Goal: Understand process/instructions: Learn how to perform a task or action

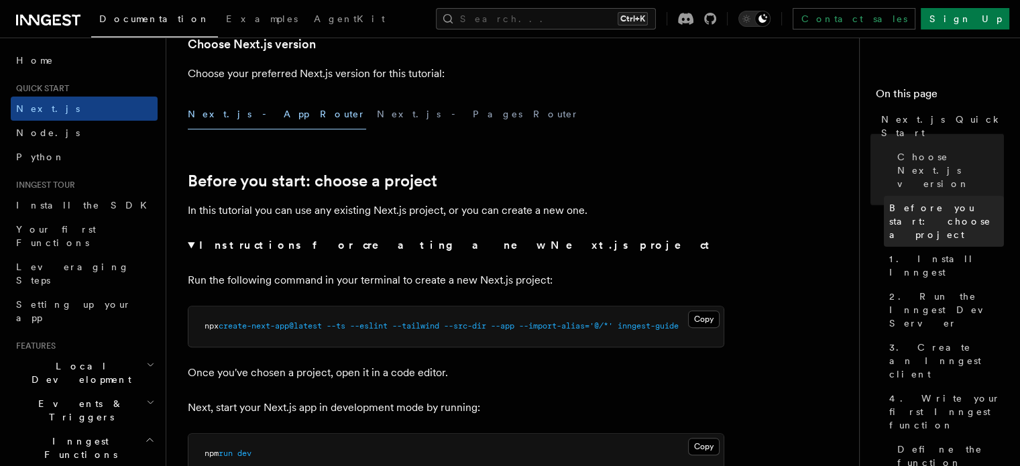
scroll to position [985, 0]
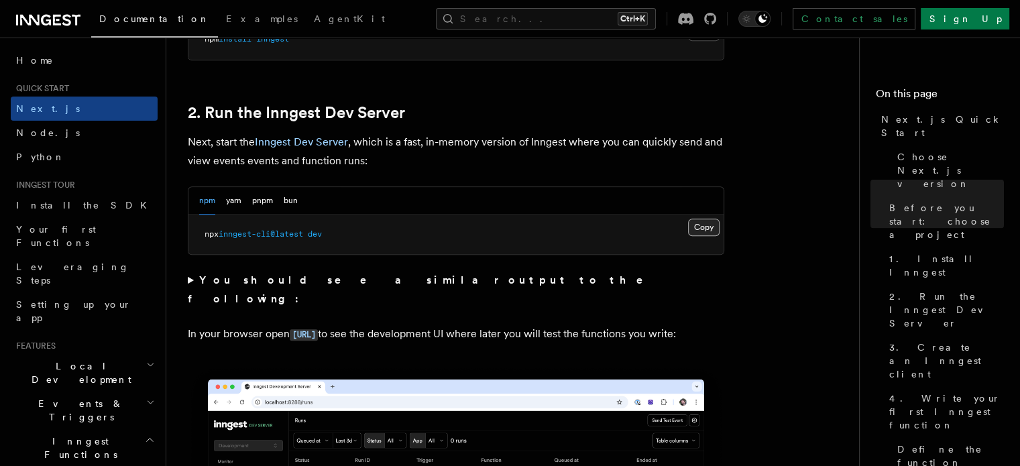
click at [694, 221] on button "Copy Copied" at bounding box center [704, 227] width 32 height 17
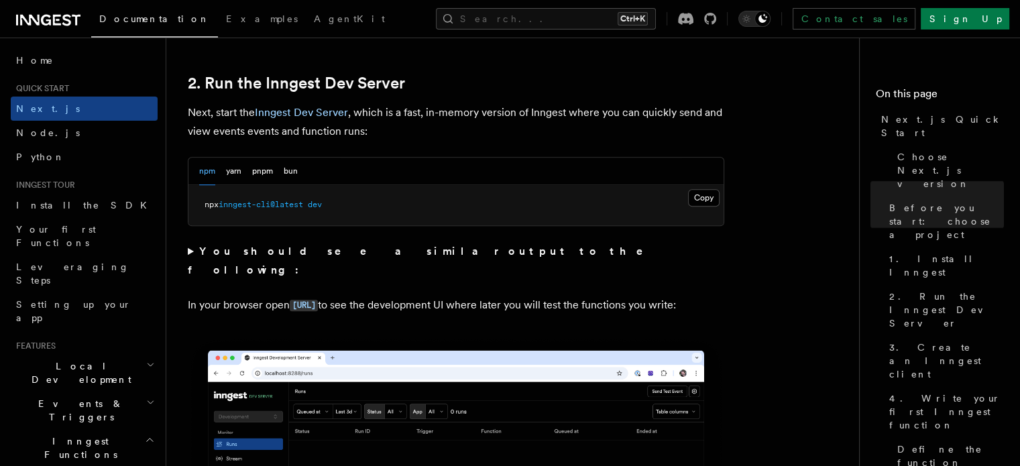
scroll to position [939, 0]
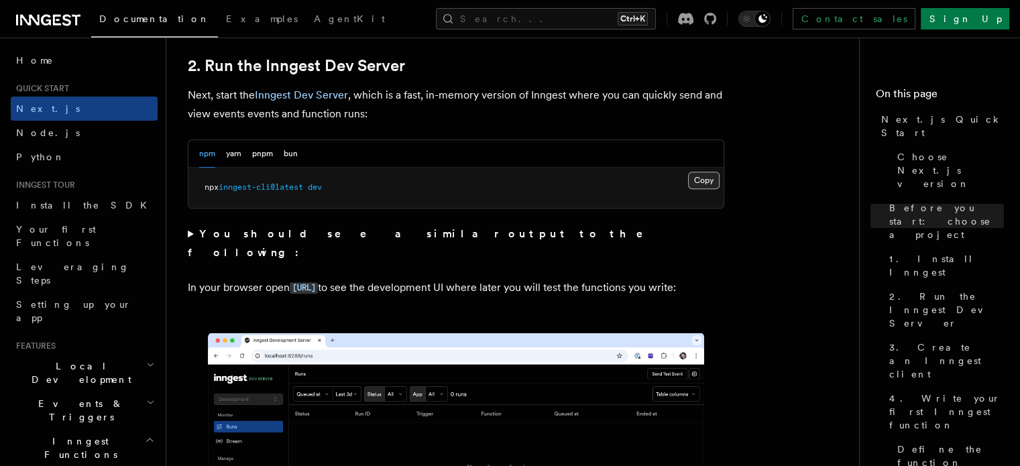
click at [702, 183] on button "Copy Copied" at bounding box center [704, 180] width 32 height 17
